Goal: Task Accomplishment & Management: Manage account settings

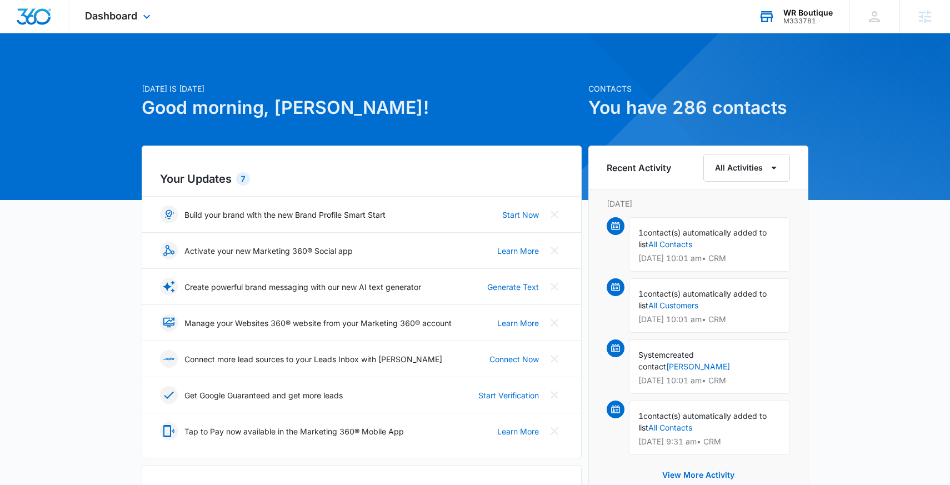
click at [805, 14] on div "WR Boutique" at bounding box center [807, 12] width 49 height 9
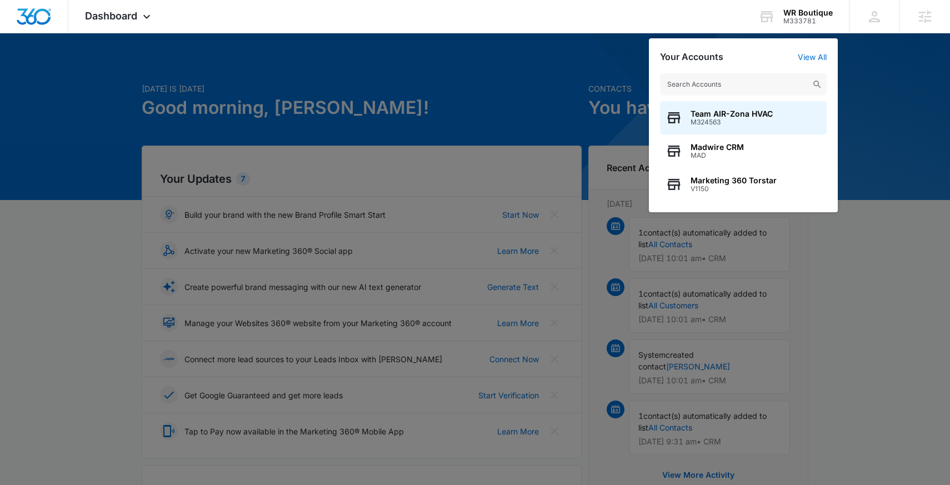
click at [419, 122] on div at bounding box center [475, 242] width 950 height 485
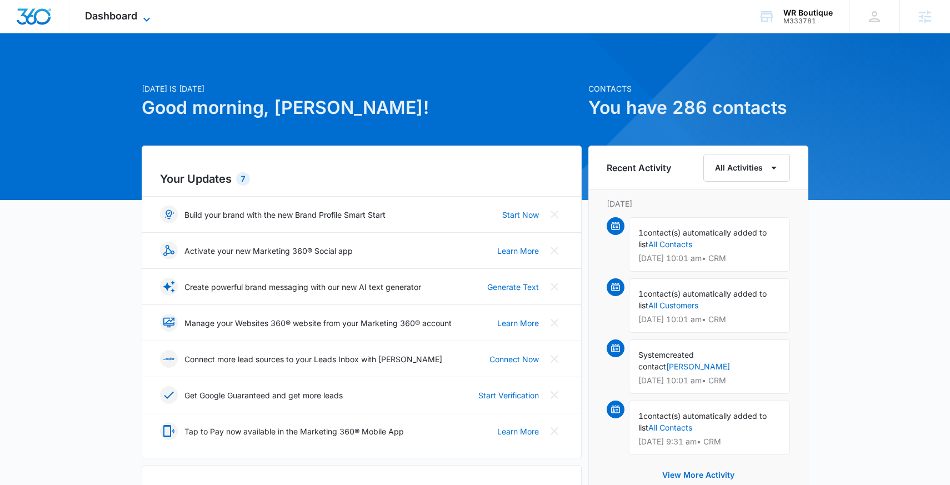
click at [98, 14] on span "Dashboard" at bounding box center [111, 16] width 52 height 12
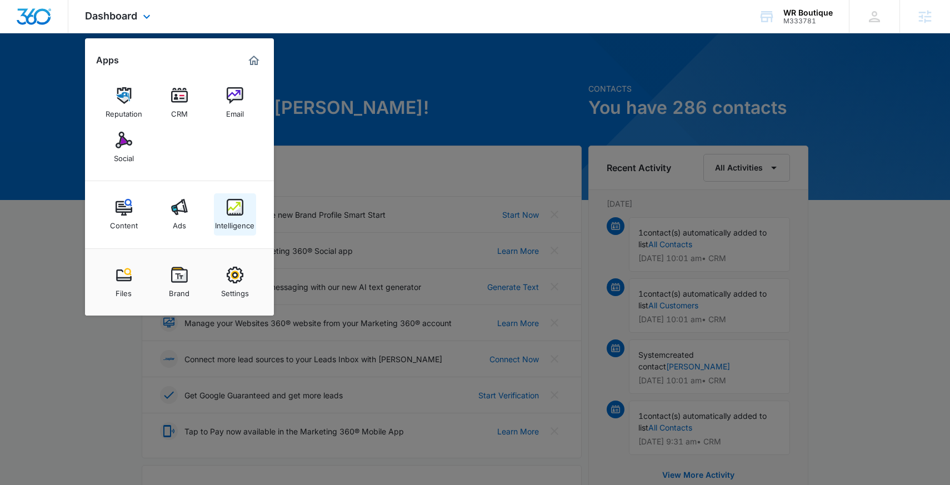
click at [235, 217] on div "Intelligence" at bounding box center [234, 223] width 39 height 14
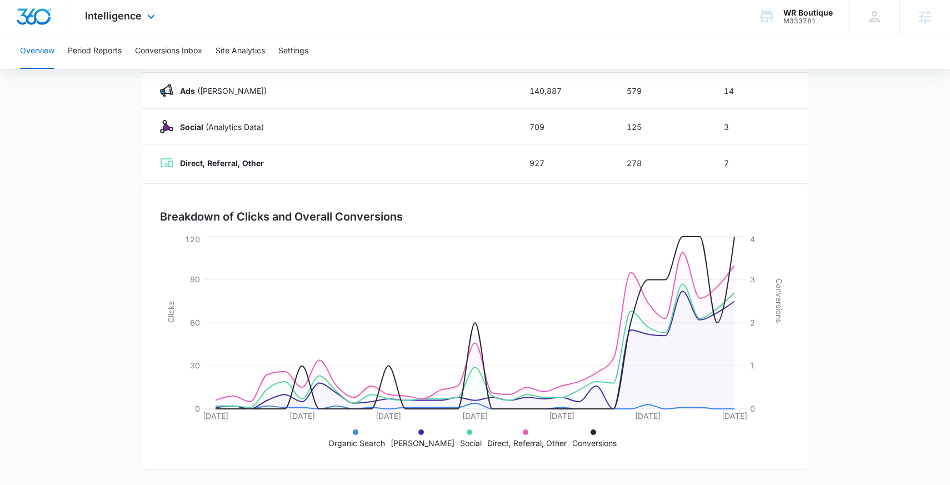
scroll to position [203, 0]
click at [169, 51] on button "Conversions Inbox" at bounding box center [168, 51] width 67 height 36
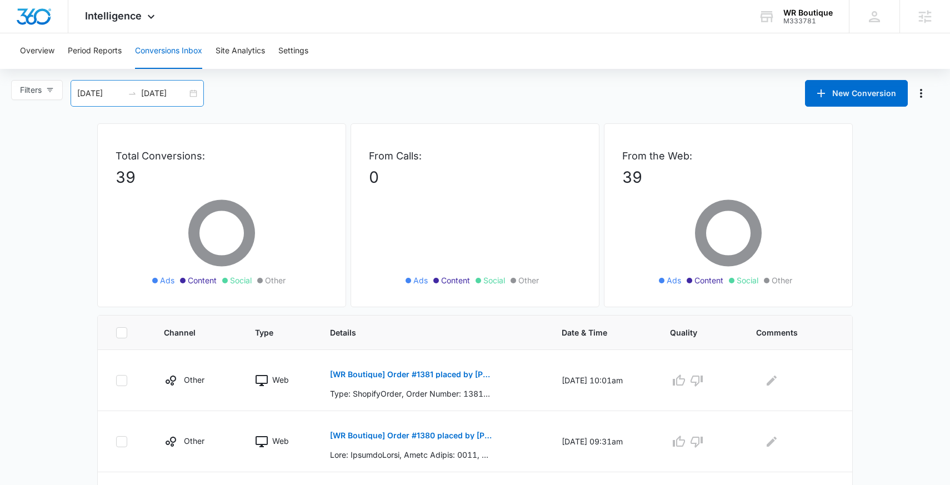
click at [195, 91] on div "08/05/2025 09/04/2025" at bounding box center [137, 93] width 133 height 27
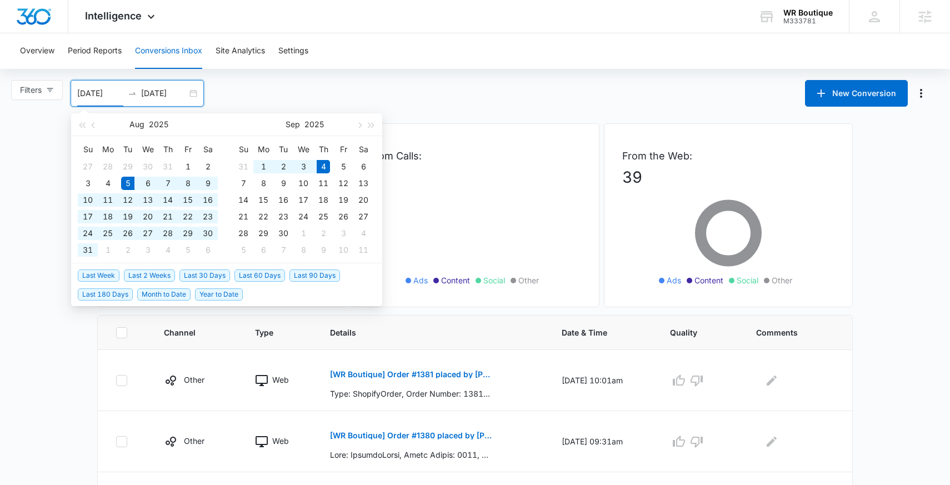
type input "08/05/2025"
click at [192, 278] on span "Last 30 Days" at bounding box center [204, 275] width 51 height 12
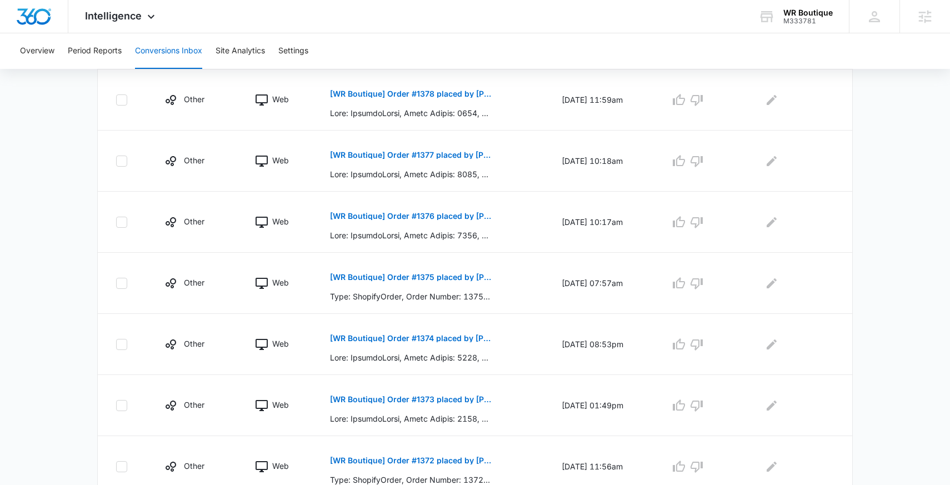
scroll to position [510, 0]
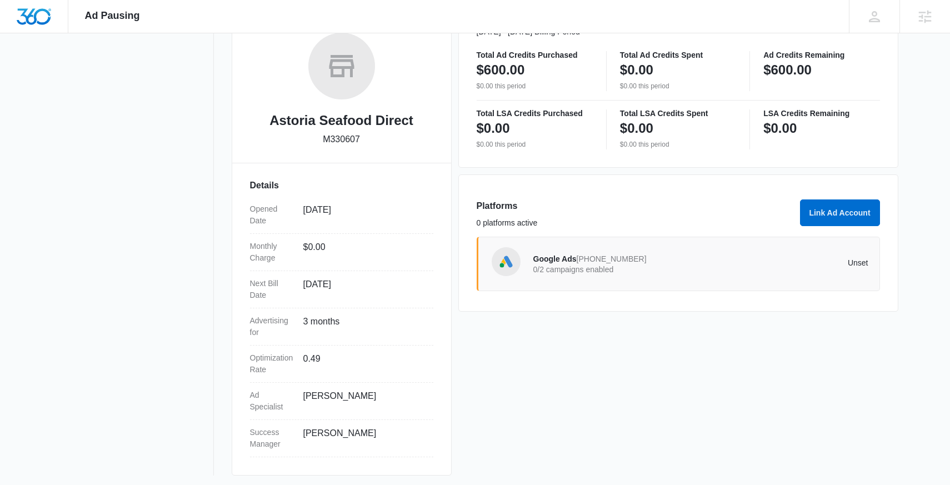
scroll to position [181, 0]
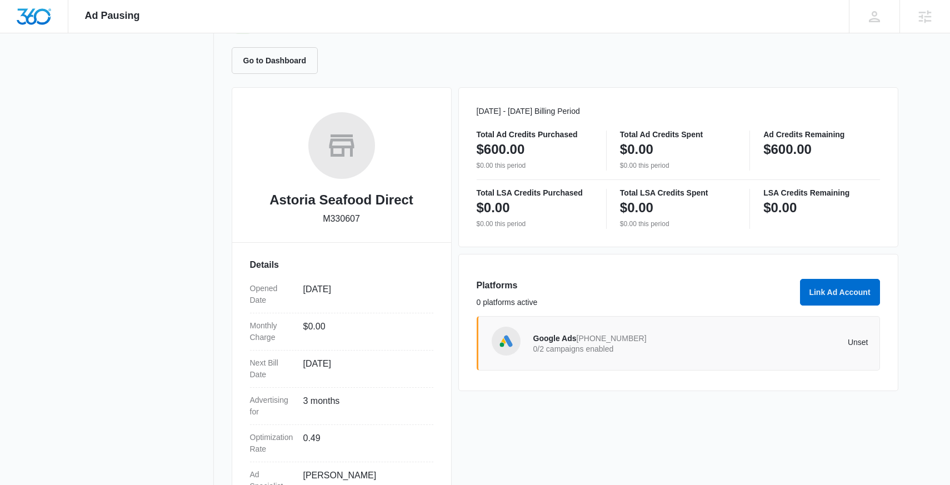
scroll to position [92, 0]
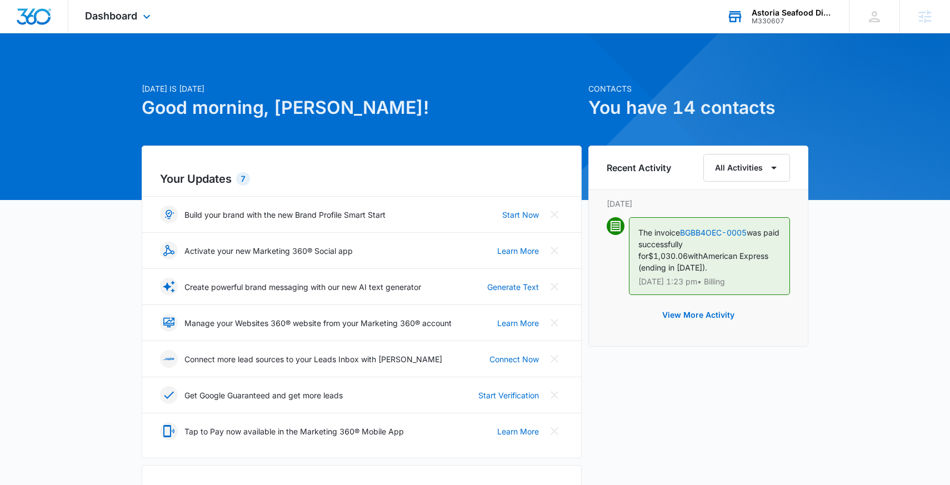
click at [770, 18] on div "M330607" at bounding box center [791, 21] width 81 height 8
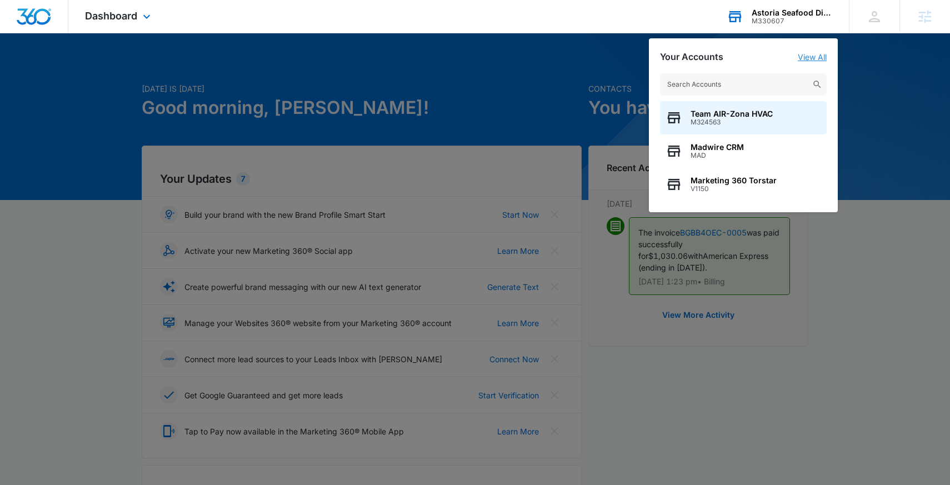
click at [805, 57] on link "View All" at bounding box center [812, 56] width 29 height 9
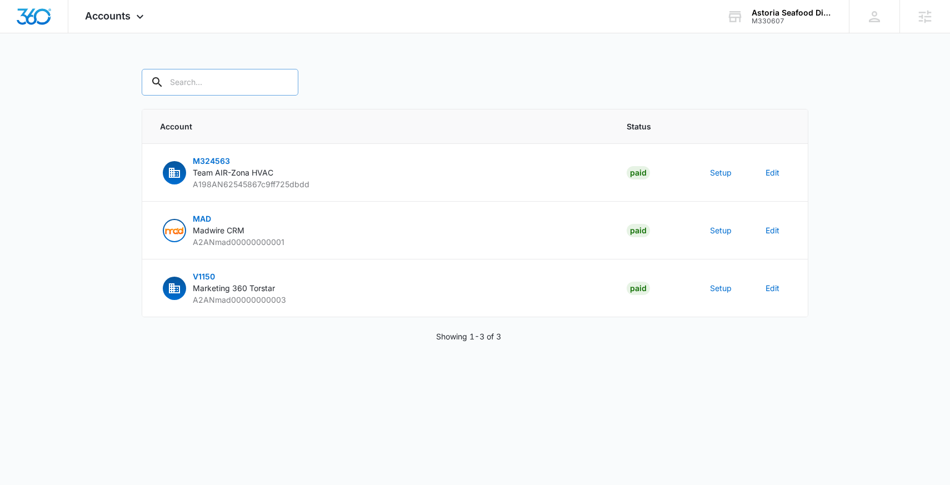
click at [204, 77] on input "text" at bounding box center [220, 82] width 157 height 27
paste input "M330607"
type input "M330607"
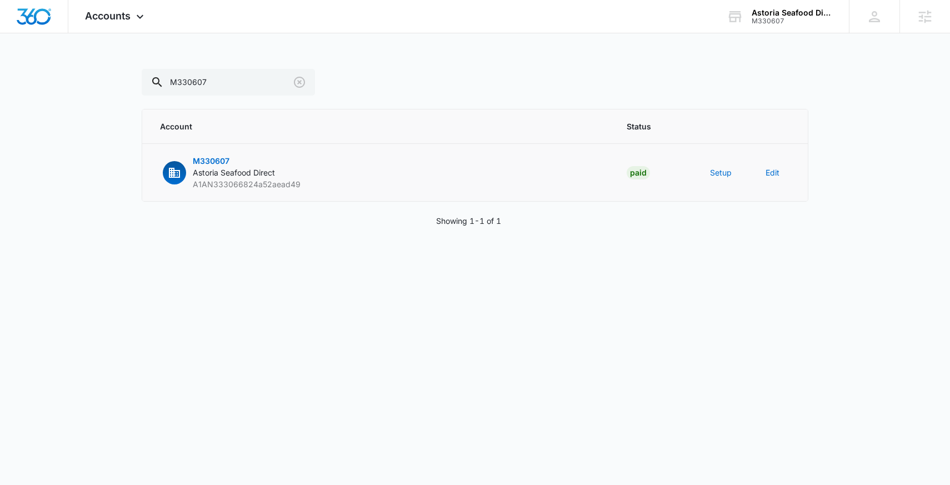
click at [718, 179] on td "Setup" at bounding box center [724, 173] width 56 height 58
click at [718, 175] on button "Setup" at bounding box center [721, 173] width 22 height 12
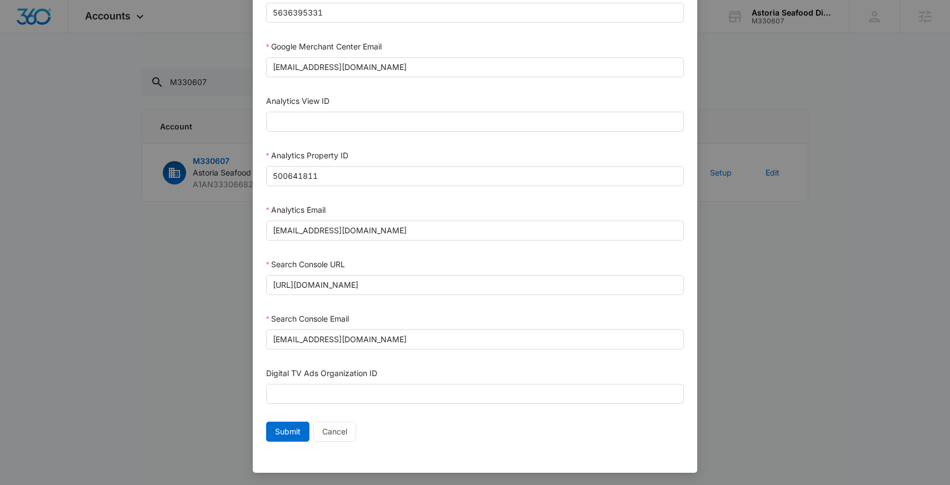
scroll to position [505, 0]
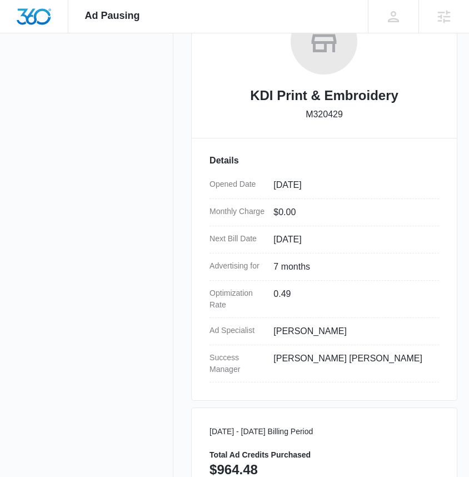
scroll to position [185, 0]
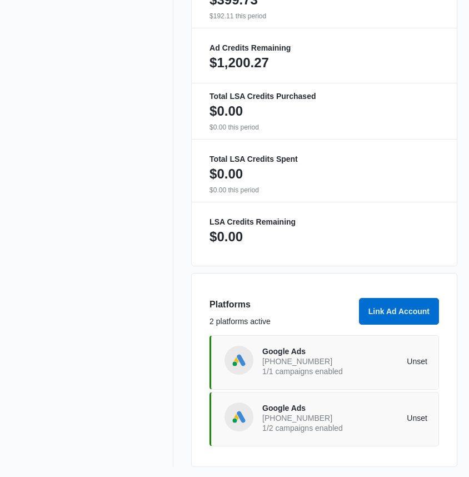
scroll to position [800, 0]
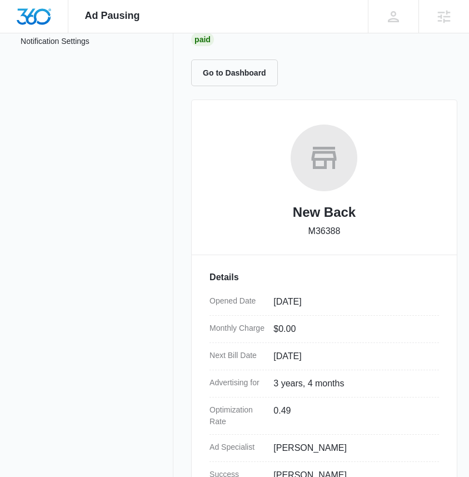
scroll to position [49, 0]
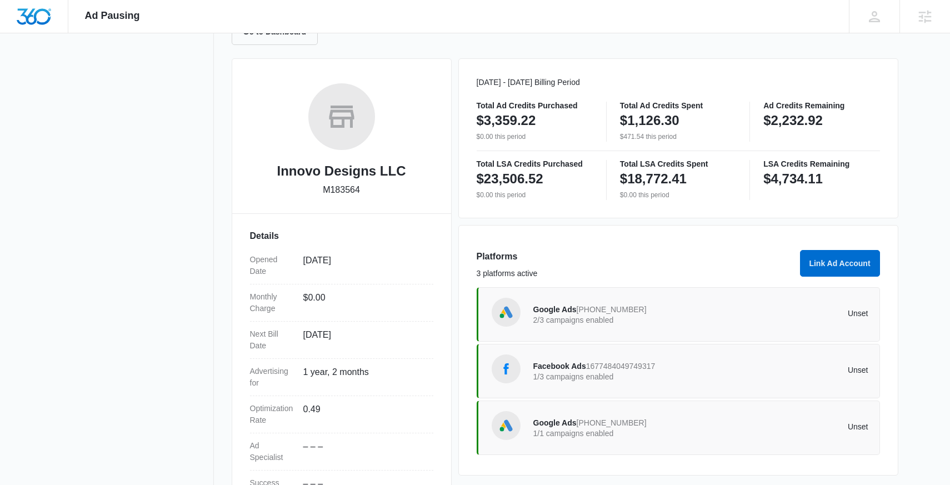
scroll to position [104, 0]
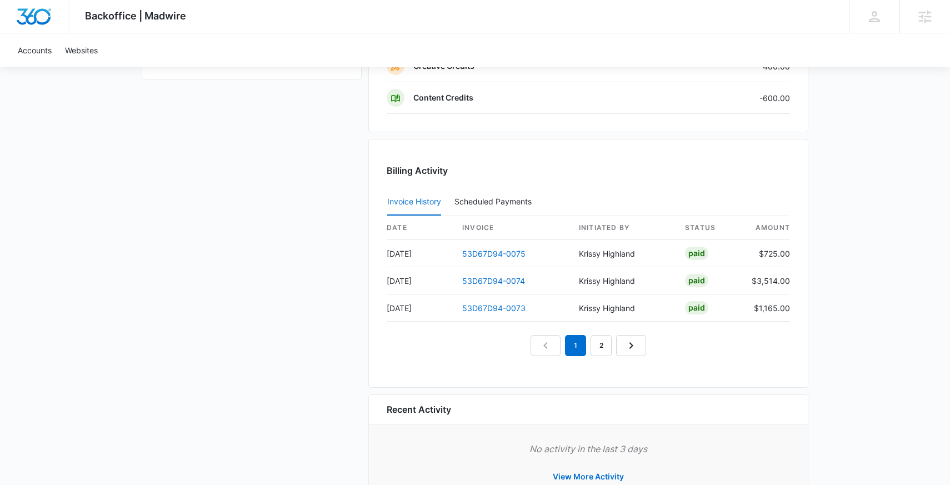
scroll to position [1007, 0]
click at [495, 253] on link "53D67D94-0075" at bounding box center [493, 251] width 63 height 9
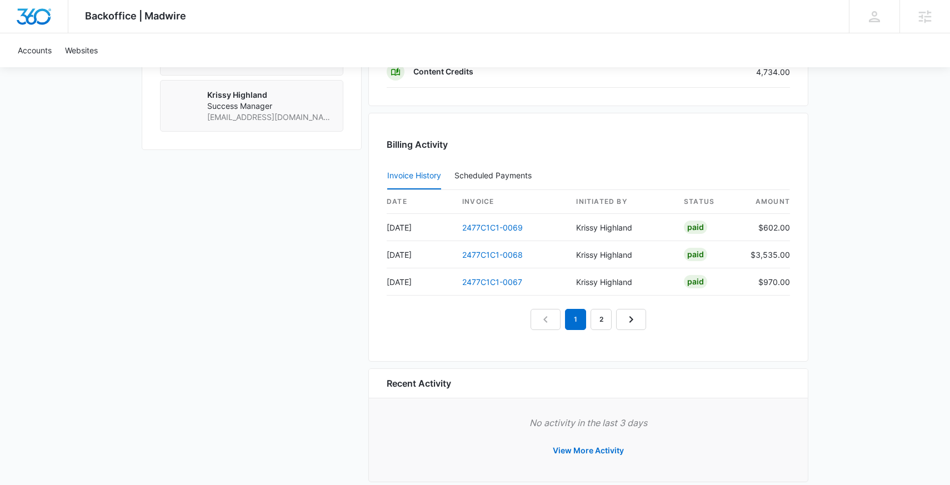
scroll to position [1039, 0]
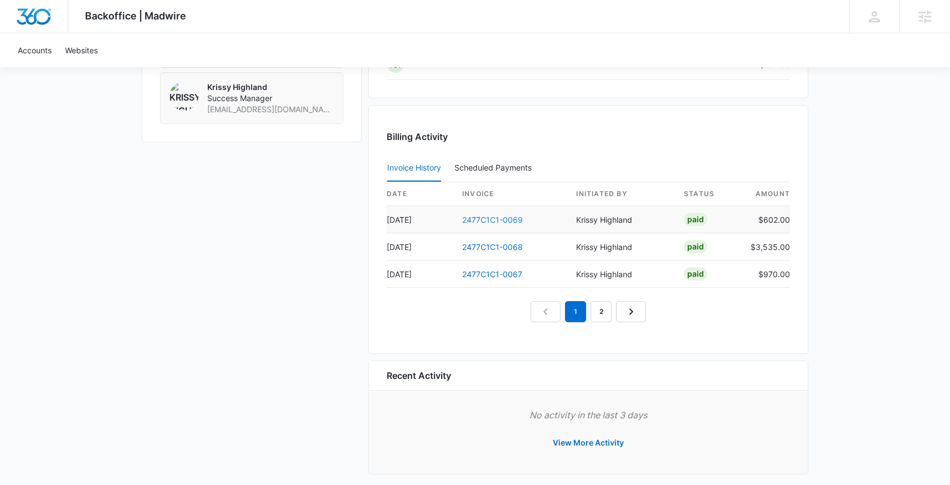
click at [507, 218] on link "2477C1C1-0069" at bounding box center [492, 219] width 61 height 9
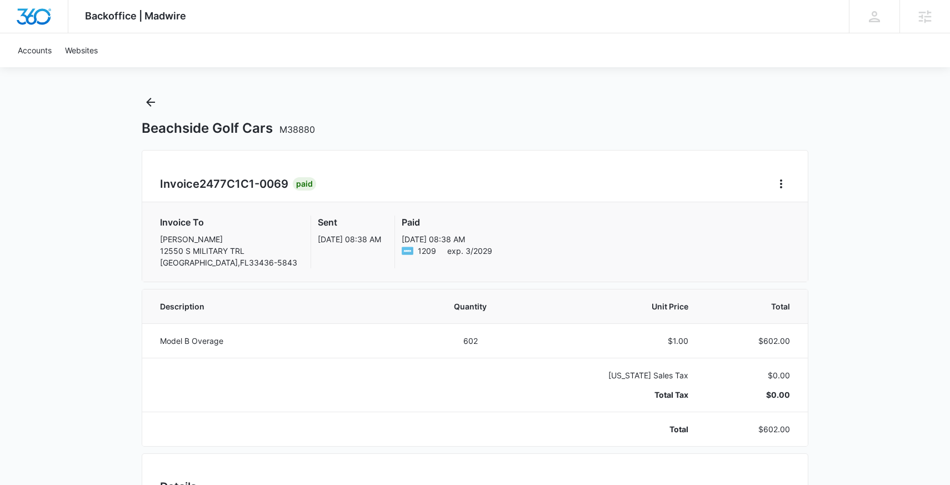
scroll to position [11, 0]
click at [237, 181] on span "2477C1C1-0069" at bounding box center [243, 182] width 89 height 13
drag, startPoint x: 289, startPoint y: 184, endPoint x: 157, endPoint y: 178, distance: 132.4
click at [157, 178] on div "Invoice 2477C1C1-0069 Paid Invoice To Benjamin DePasquale 12550 S MILITARY TRL …" at bounding box center [475, 214] width 667 height 132
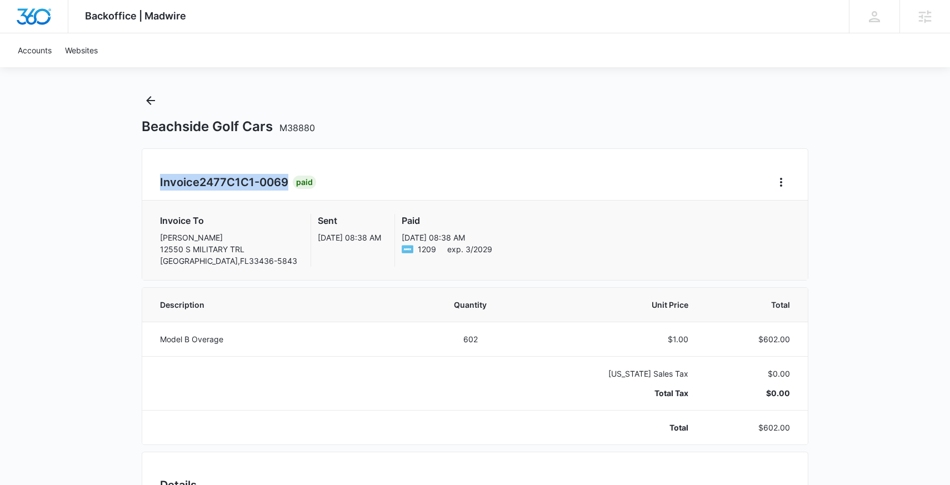
copy h2 "Invoice 2477C1C1-0069"
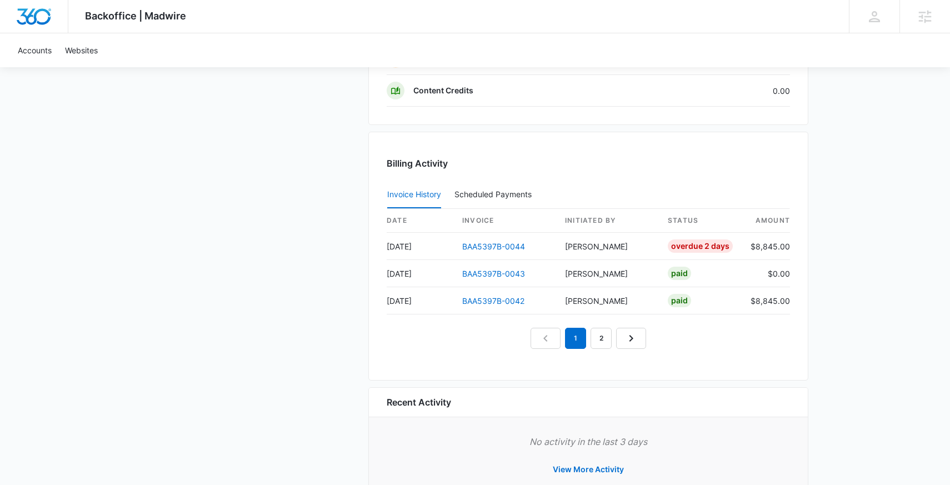
scroll to position [1065, 0]
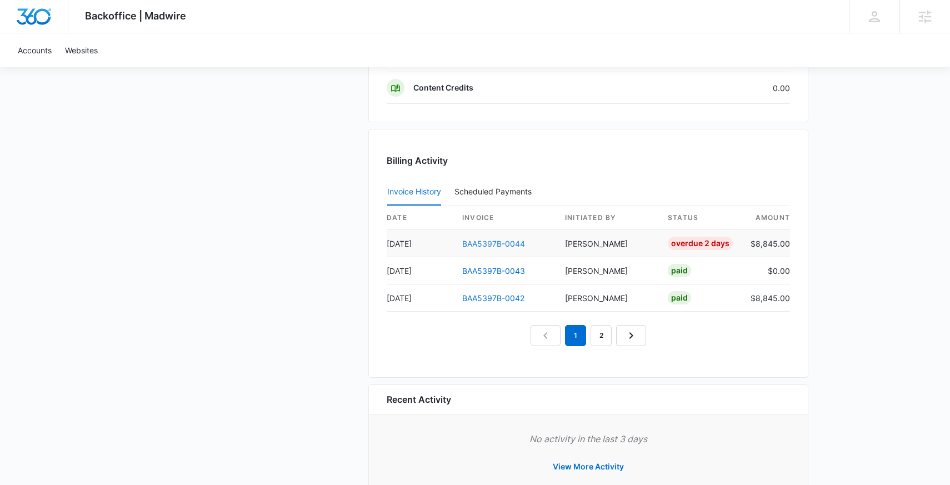
click at [497, 240] on link "BAA5397B-0044" at bounding box center [493, 243] width 63 height 9
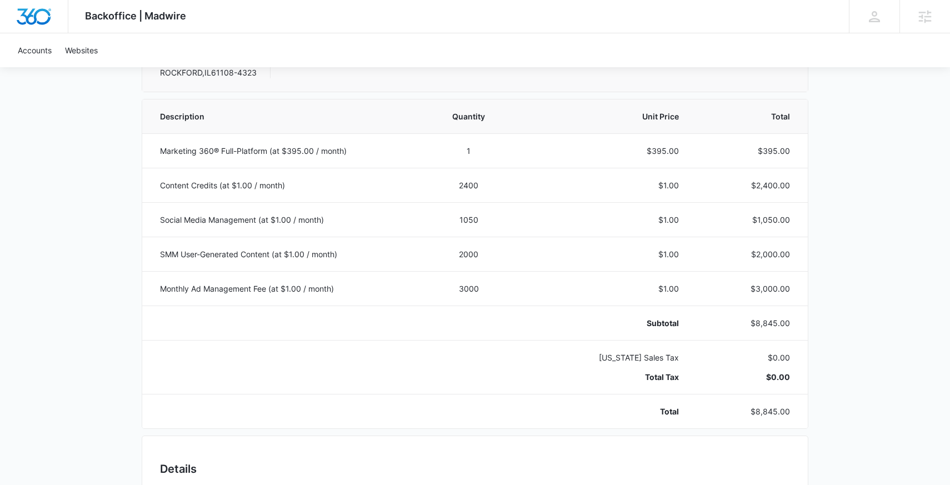
scroll to position [206, 0]
